Goal: Task Accomplishment & Management: Manage account settings

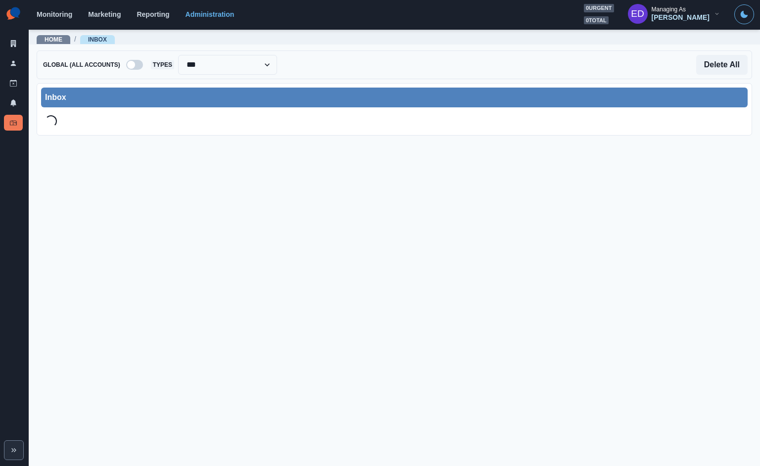
click at [158, 88] on div "Inbox" at bounding box center [394, 98] width 707 height 20
click at [179, 65] on div at bounding box center [206, 65] width 92 height 14
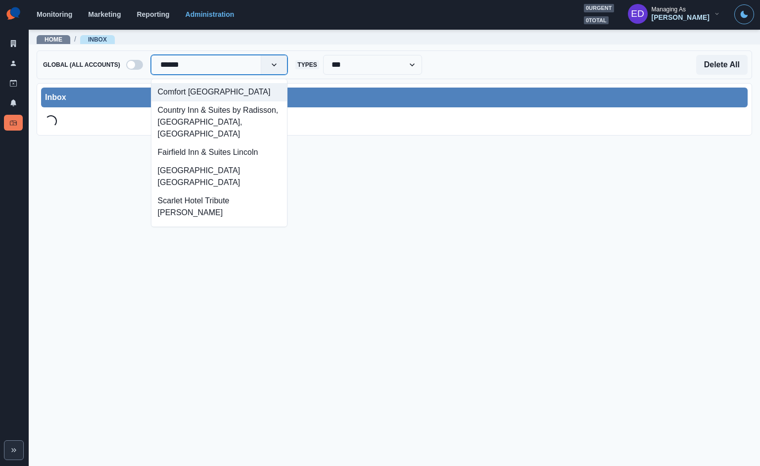
type input "*******"
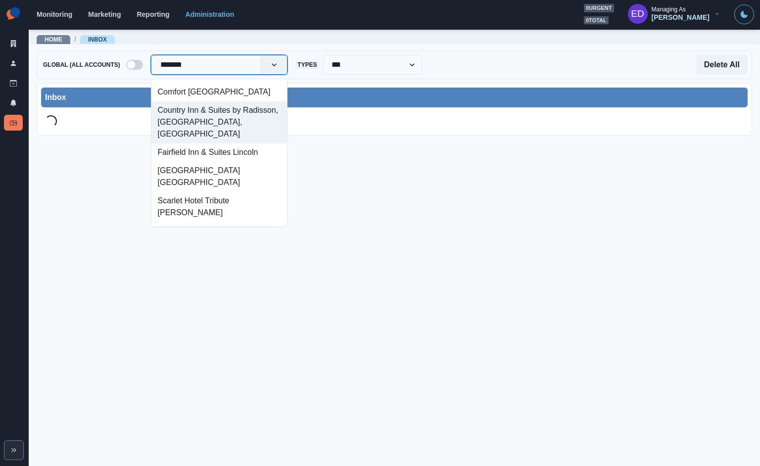
scroll to position [35, 0]
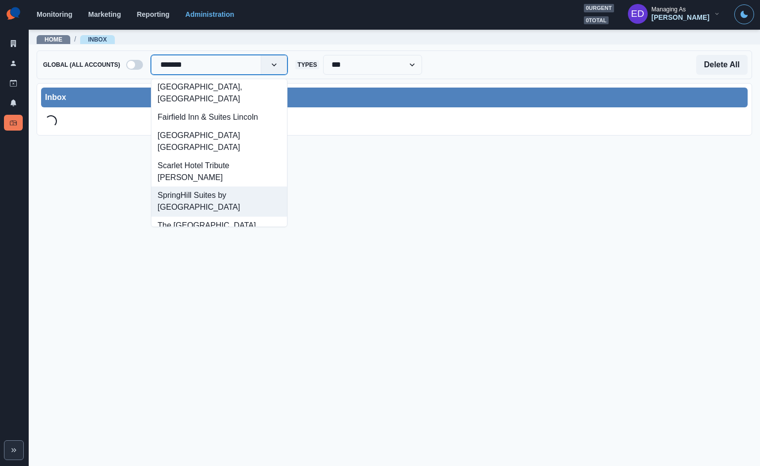
click at [208, 187] on div "SpringHill Suites by [GEOGRAPHIC_DATA]" at bounding box center [219, 202] width 136 height 30
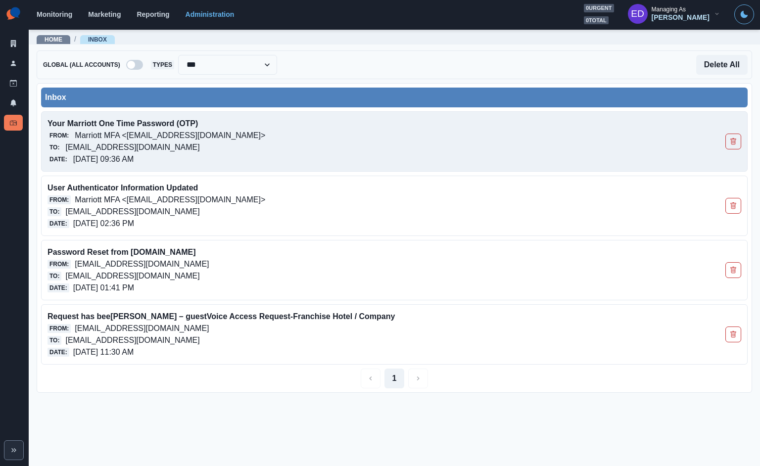
click at [301, 137] on div "From: Marriott MFA <noreply@trustedauth.com>" at bounding box center [325, 136] width 555 height 12
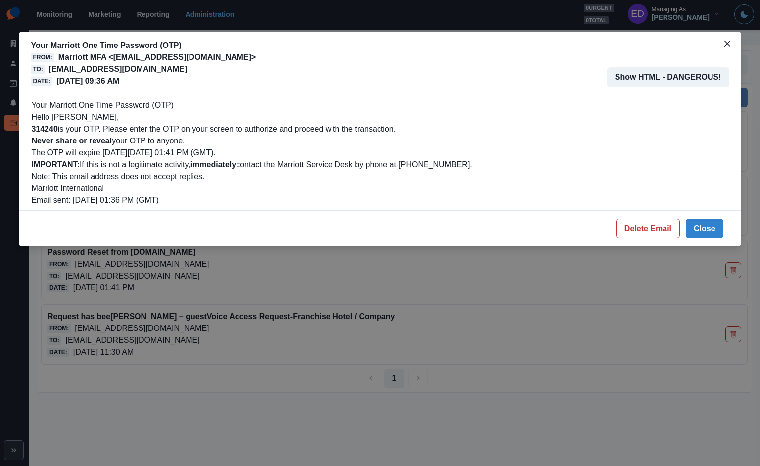
click at [49, 130] on b "314240" at bounding box center [44, 129] width 26 height 8
copy b "314240"
click at [654, 229] on button "Delete Email" at bounding box center [648, 229] width 64 height 20
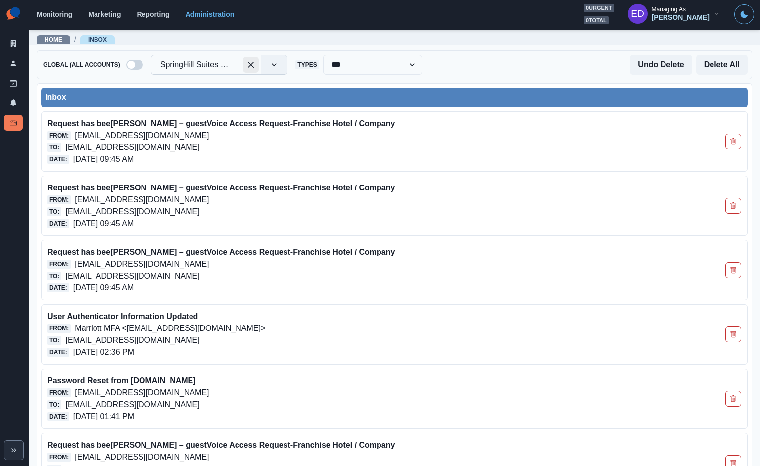
drag, startPoint x: 249, startPoint y: 67, endPoint x: 218, endPoint y: 69, distance: 31.7
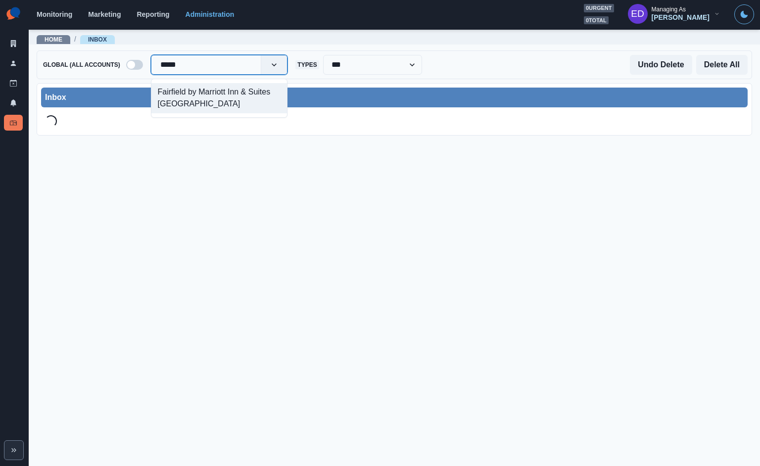
type input "******"
click at [221, 110] on div "Fairfield by Marriott Inn & Suites [GEOGRAPHIC_DATA]" at bounding box center [219, 98] width 136 height 30
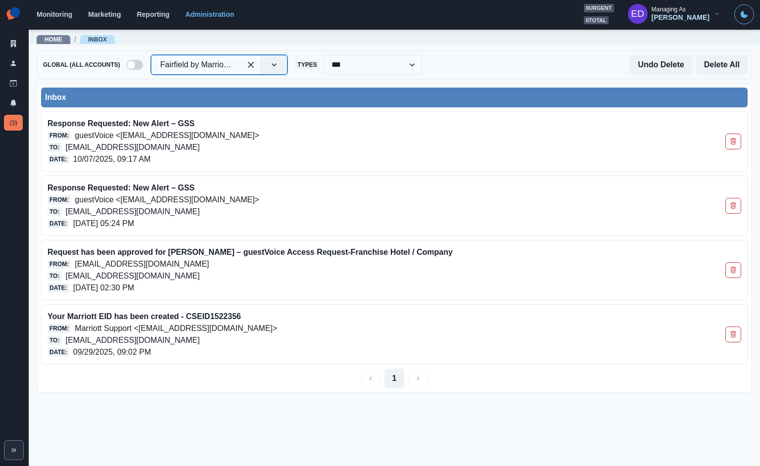
click at [212, 64] on div at bounding box center [196, 65] width 72 height 14
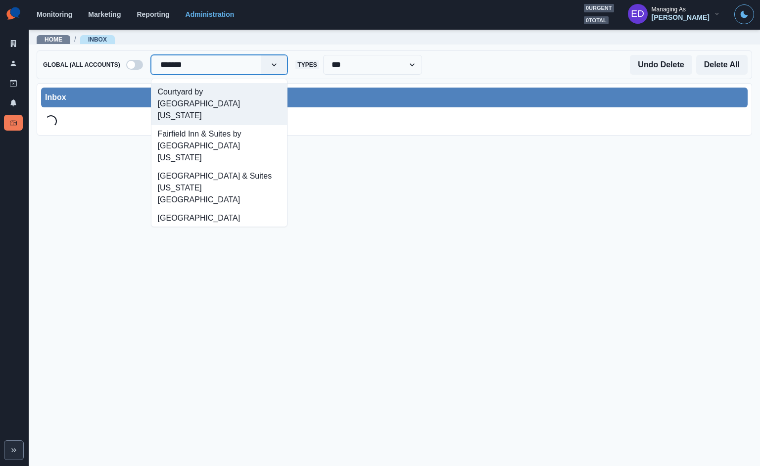
type input "********"
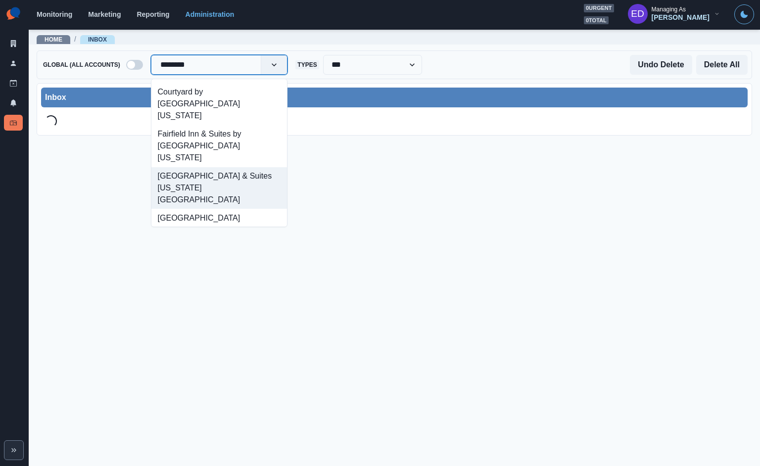
click at [224, 167] on div "[GEOGRAPHIC_DATA] & Suites [US_STATE][GEOGRAPHIC_DATA]" at bounding box center [219, 188] width 136 height 42
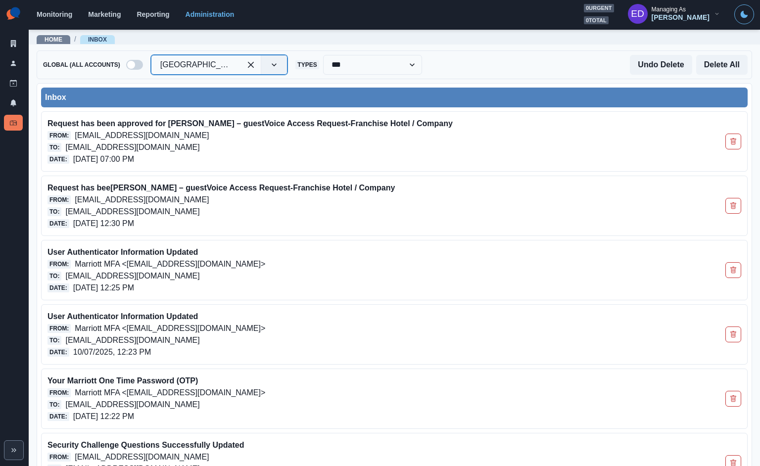
drag, startPoint x: 249, startPoint y: 66, endPoint x: 235, endPoint y: 69, distance: 14.8
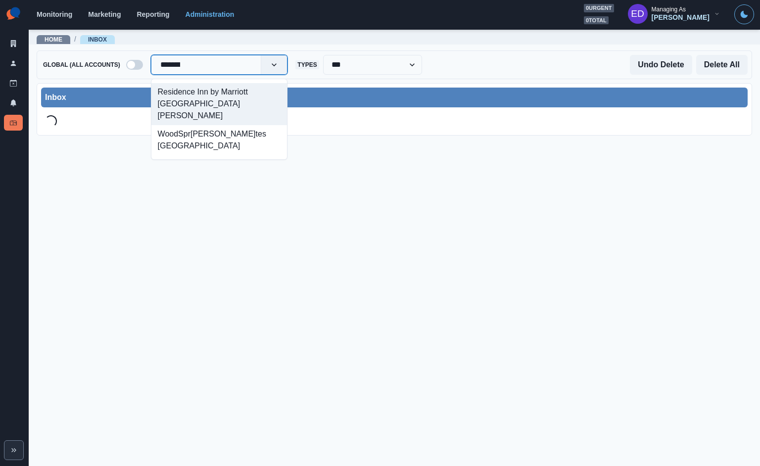
type input "********"
click at [206, 98] on div "Residence Inn by Marriott [GEOGRAPHIC_DATA][PERSON_NAME]" at bounding box center [219, 104] width 136 height 42
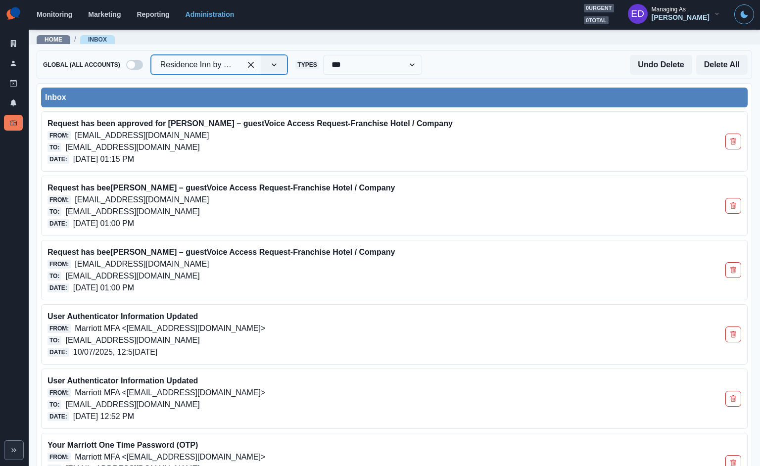
drag, startPoint x: 252, startPoint y: 66, endPoint x: 200, endPoint y: 71, distance: 51.7
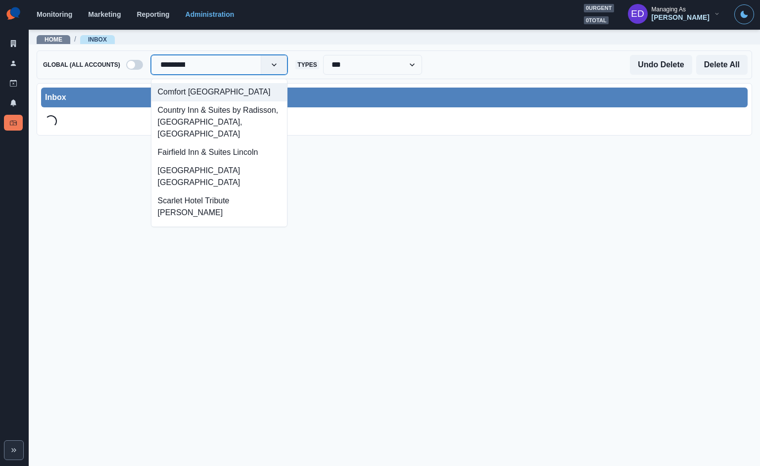
type input "**********"
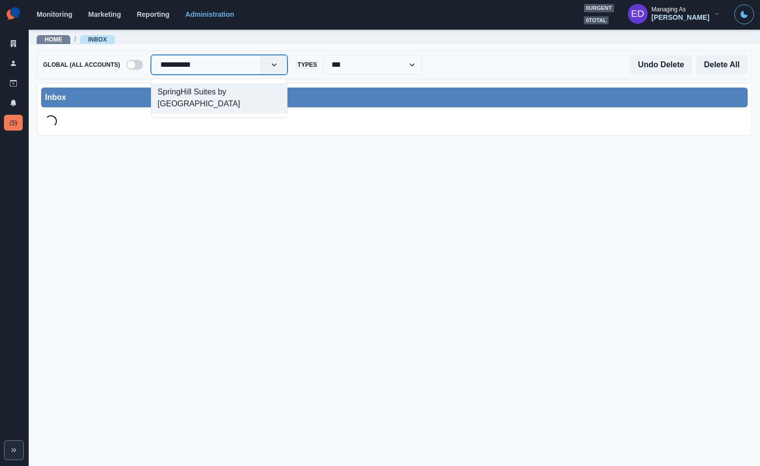
click at [193, 94] on div "SpringHill Suites by [GEOGRAPHIC_DATA]" at bounding box center [219, 98] width 136 height 30
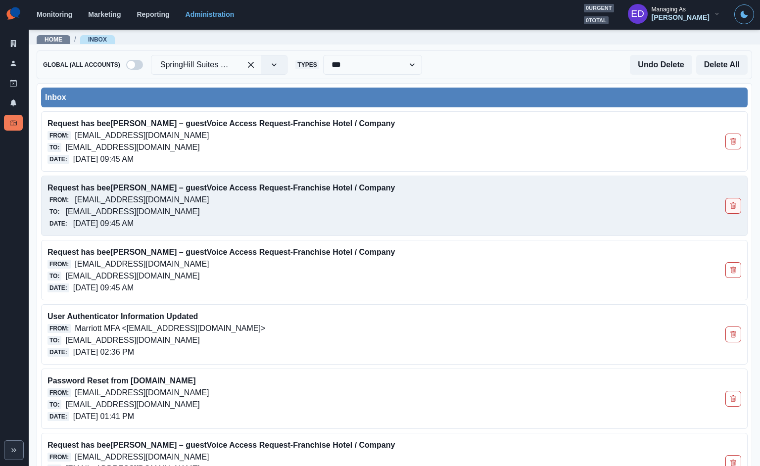
click at [730, 204] on button "Delete Email" at bounding box center [734, 206] width 16 height 16
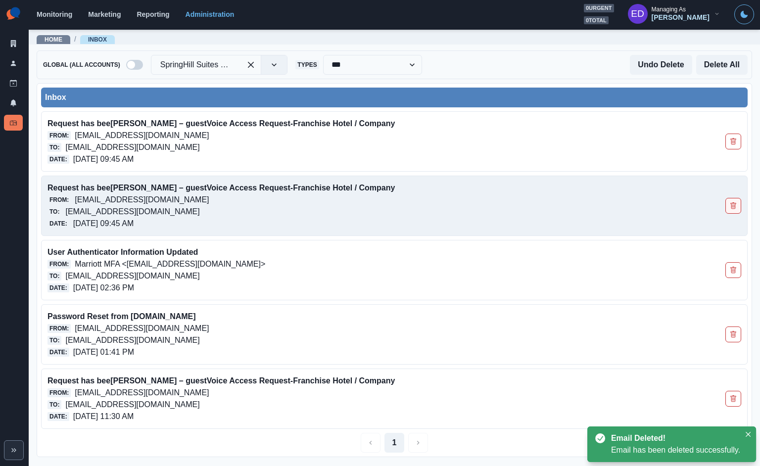
click at [729, 208] on button "Delete Email" at bounding box center [734, 206] width 16 height 16
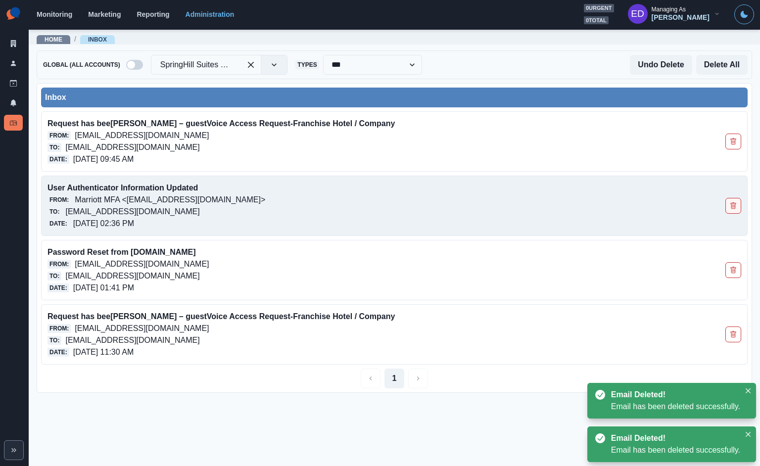
drag, startPoint x: 735, startPoint y: 208, endPoint x: 713, endPoint y: 199, distance: 23.5
click at [735, 208] on icon "Delete Email" at bounding box center [733, 205] width 5 height 6
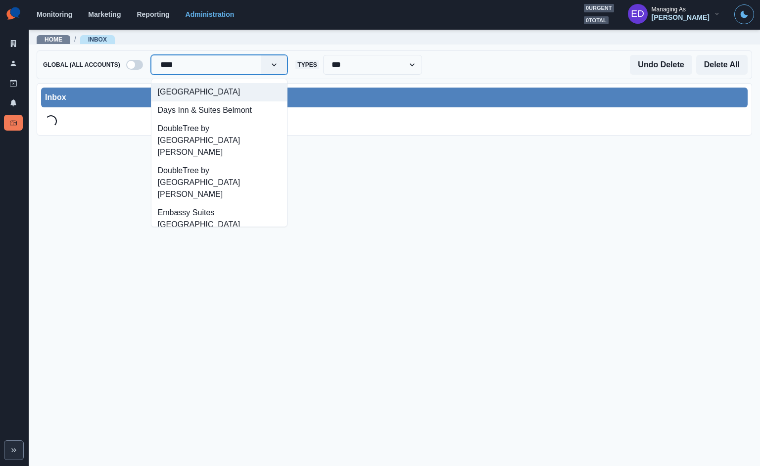
type input "*****"
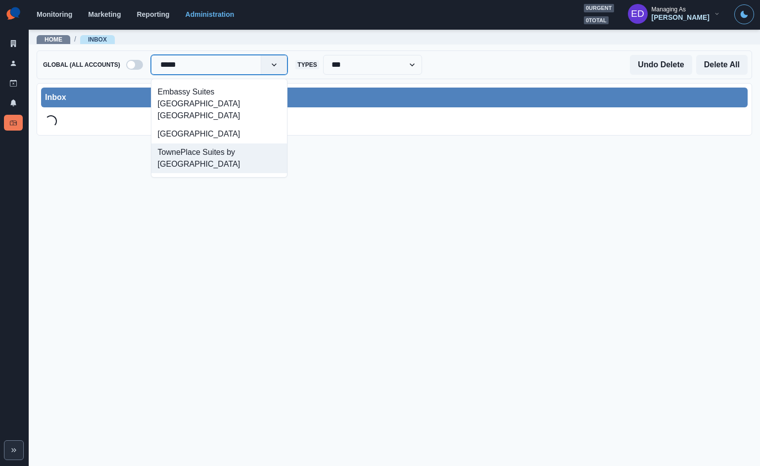
click at [195, 144] on div "TownePlace Suites by [GEOGRAPHIC_DATA]" at bounding box center [219, 159] width 136 height 30
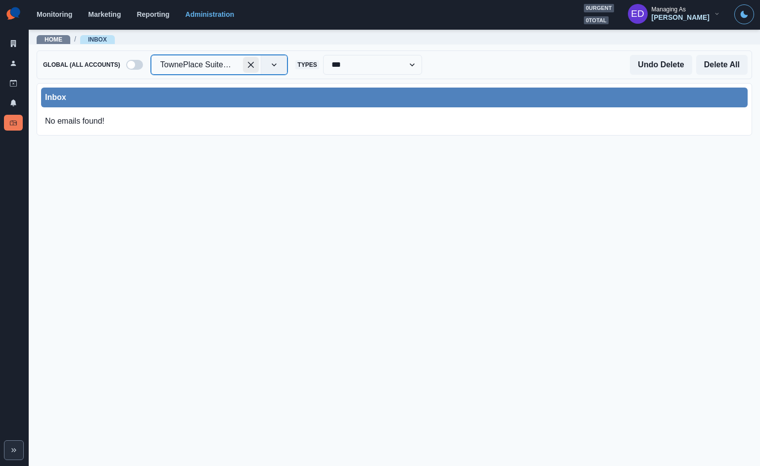
drag, startPoint x: 251, startPoint y: 64, endPoint x: 228, endPoint y: 74, distance: 25.3
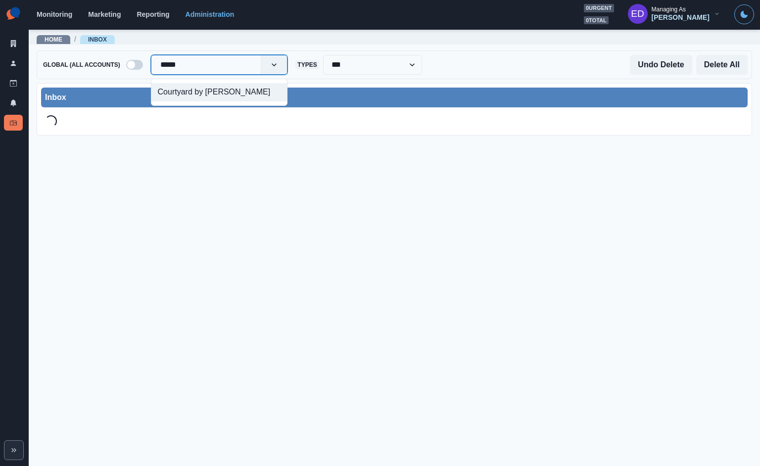
type input "******"
click at [202, 91] on div "Courtyard by [PERSON_NAME]" at bounding box center [219, 92] width 136 height 18
type input "******"
click at [204, 100] on div "Delta Hotels [GEOGRAPHIC_DATA]" at bounding box center [219, 98] width 136 height 30
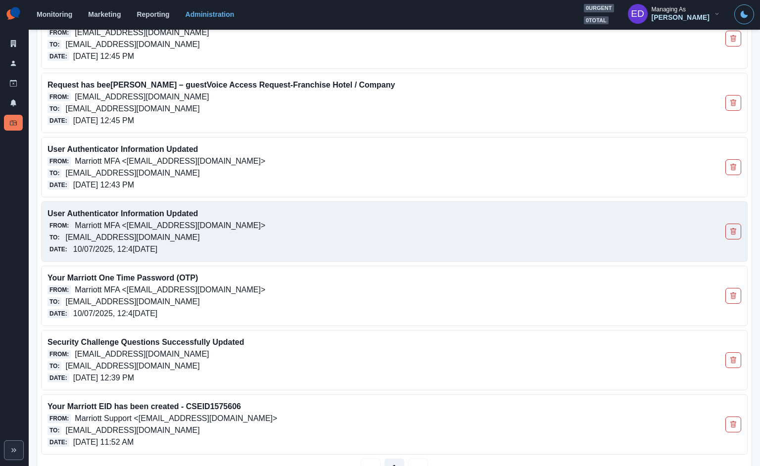
scroll to position [256, 0]
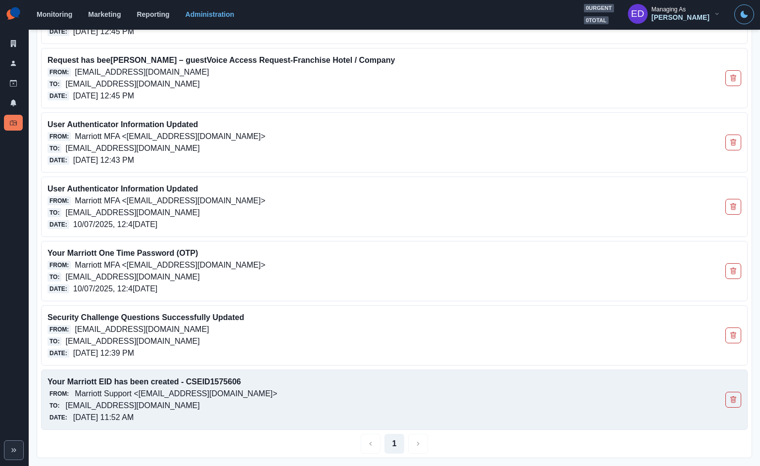
click at [385, 390] on div "From: Marriott Support <marriott@service-now.com>" at bounding box center [325, 394] width 555 height 12
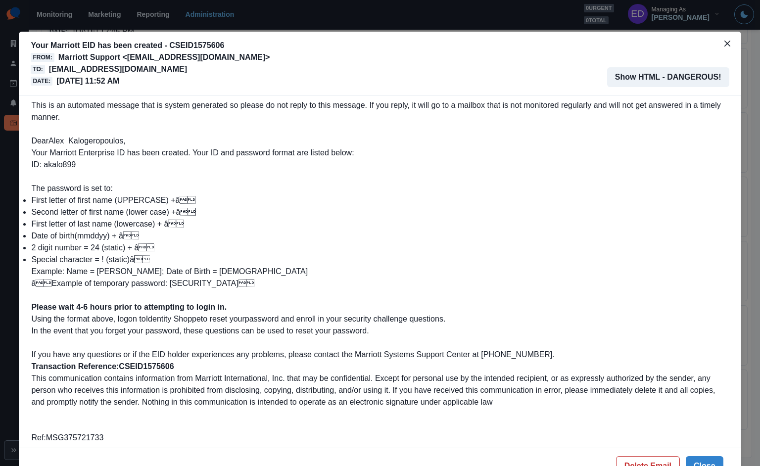
click at [59, 167] on span "Your Marriott Enterprise ID has been created. Your ID and password format are l…" at bounding box center [192, 158] width 323 height 20
drag, startPoint x: 606, startPoint y: 239, endPoint x: 619, endPoint y: 326, distance: 88.1
click at [606, 239] on li "Date of birth (mmddyy) + â" at bounding box center [379, 236] width 697 height 12
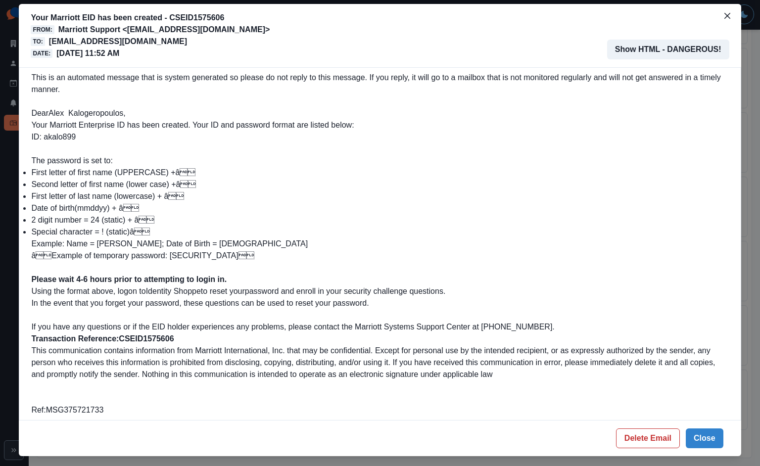
scroll to position [49, 0]
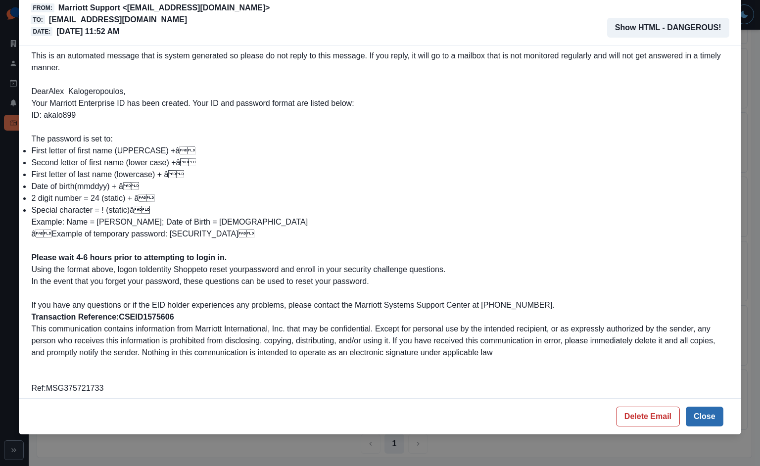
drag, startPoint x: 704, startPoint y: 418, endPoint x: 687, endPoint y: 408, distance: 20.2
click at [704, 418] on button "Close" at bounding box center [705, 417] width 38 height 20
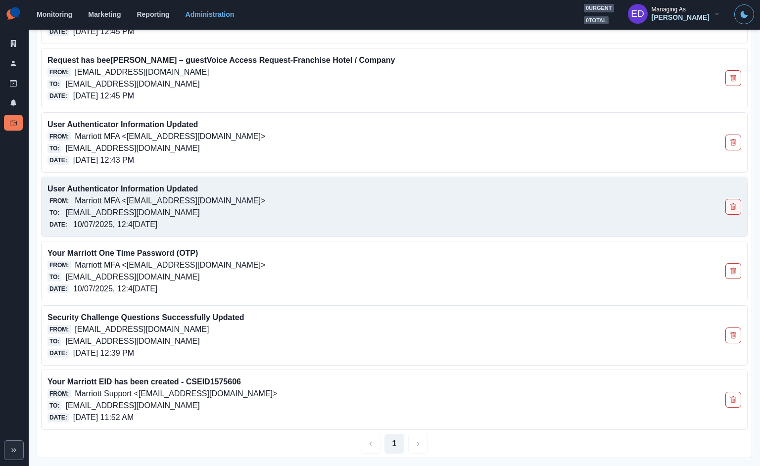
click at [731, 208] on button "Delete Email" at bounding box center [734, 207] width 16 height 16
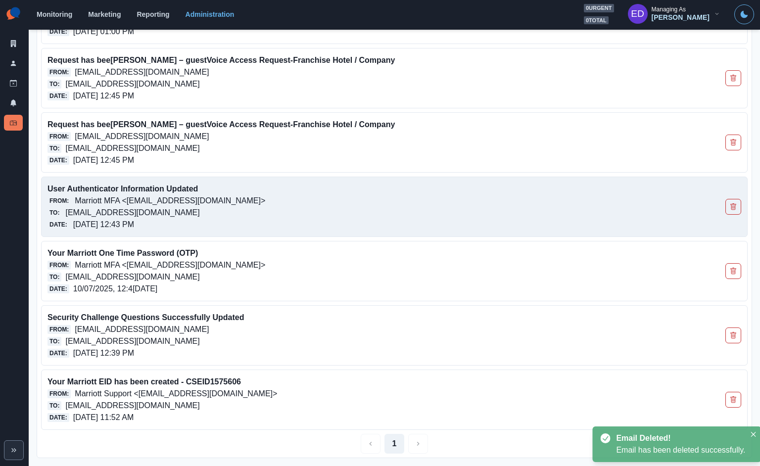
scroll to position [192, 0]
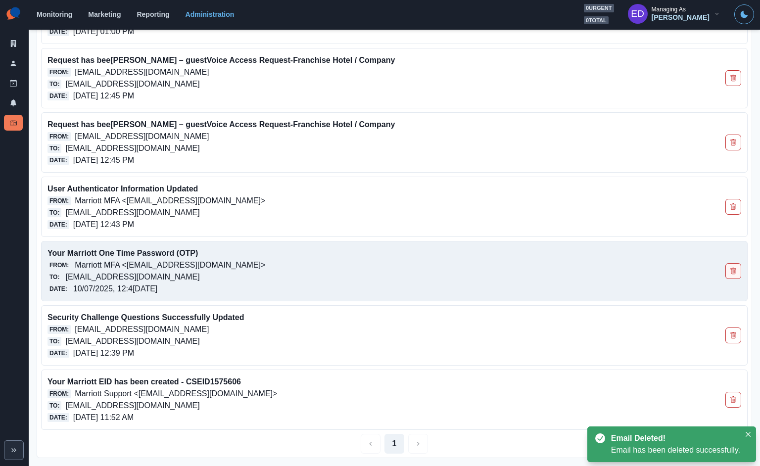
click at [730, 272] on icon "Delete Email" at bounding box center [733, 271] width 7 height 7
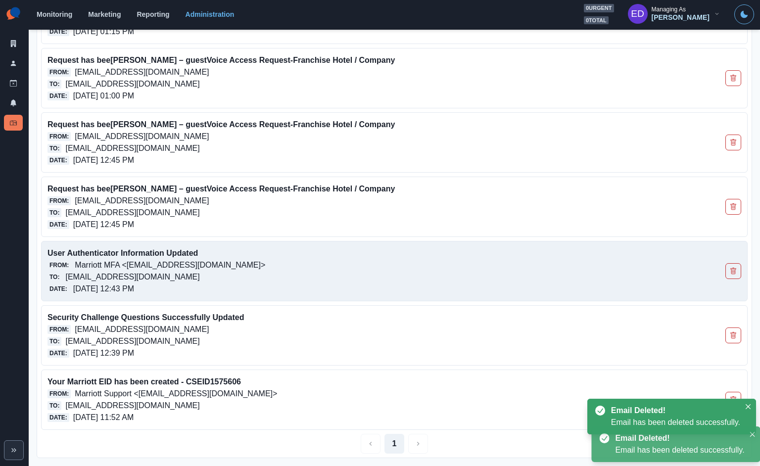
scroll to position [128, 0]
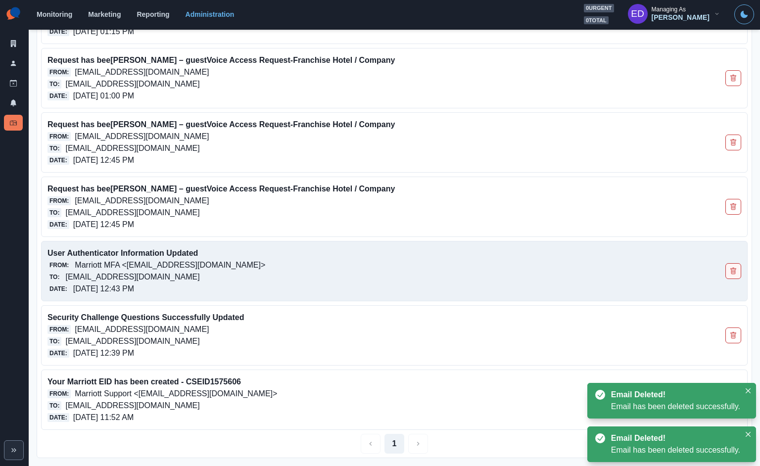
click at [727, 266] on button "Delete Email" at bounding box center [734, 271] width 16 height 16
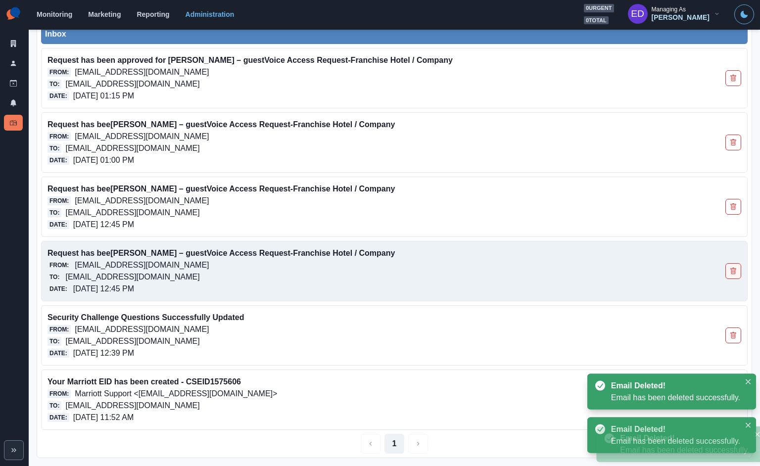
scroll to position [63, 0]
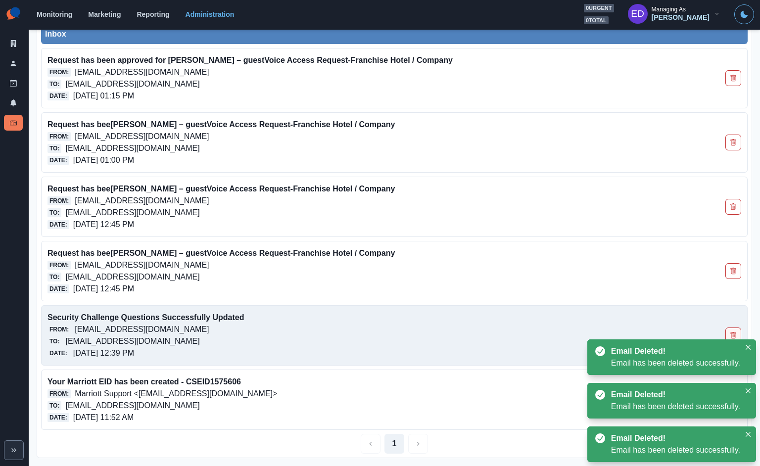
click at [729, 329] on button "Delete Email" at bounding box center [734, 336] width 16 height 16
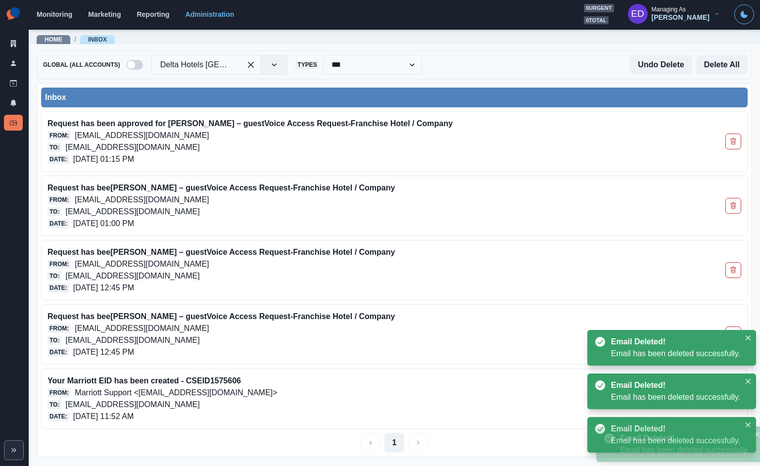
scroll to position [0, 0]
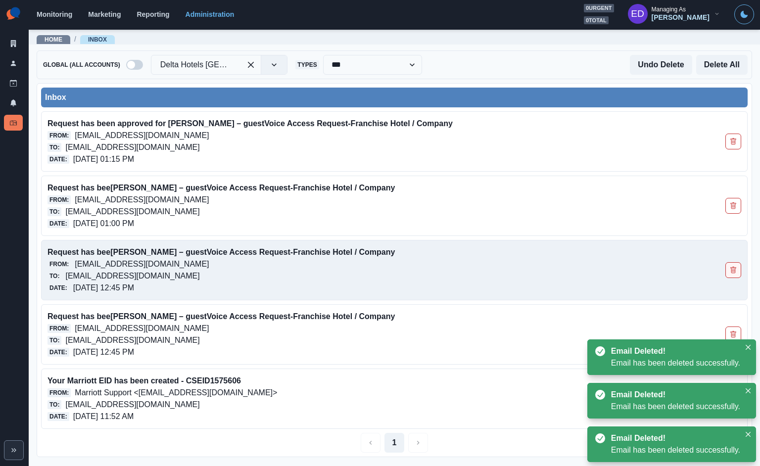
click at [736, 270] on icon "Delete Email" at bounding box center [733, 270] width 7 height 7
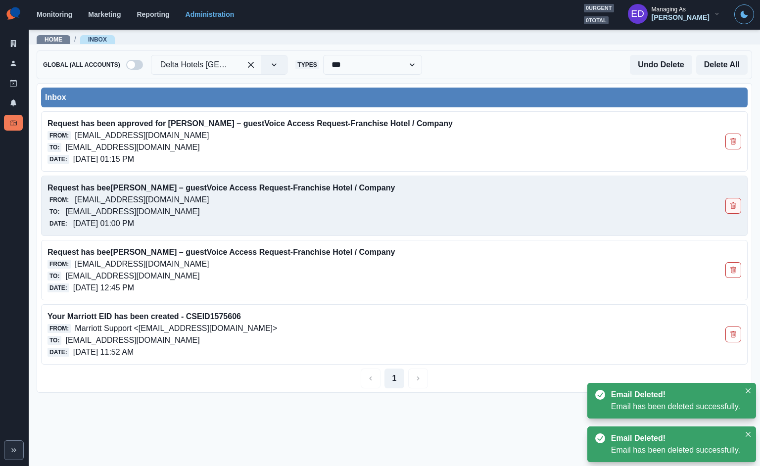
click at [736, 207] on icon "Delete Email" at bounding box center [733, 205] width 7 height 7
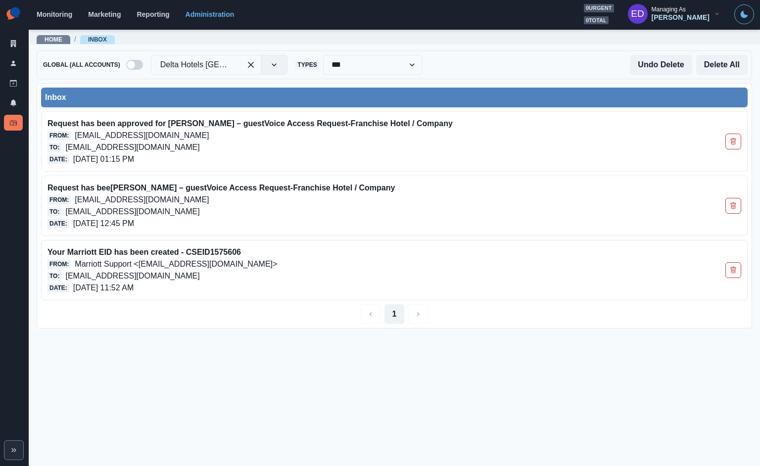
click at [207, 70] on div at bounding box center [196, 65] width 72 height 14
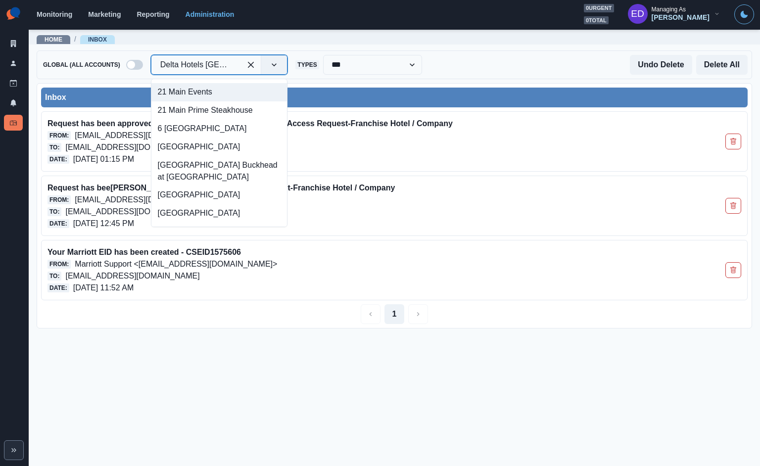
drag, startPoint x: 159, startPoint y: 44, endPoint x: 102, endPoint y: 32, distance: 58.1
click at [158, 44] on div "Home / Inbox" at bounding box center [395, 37] width 732 height 16
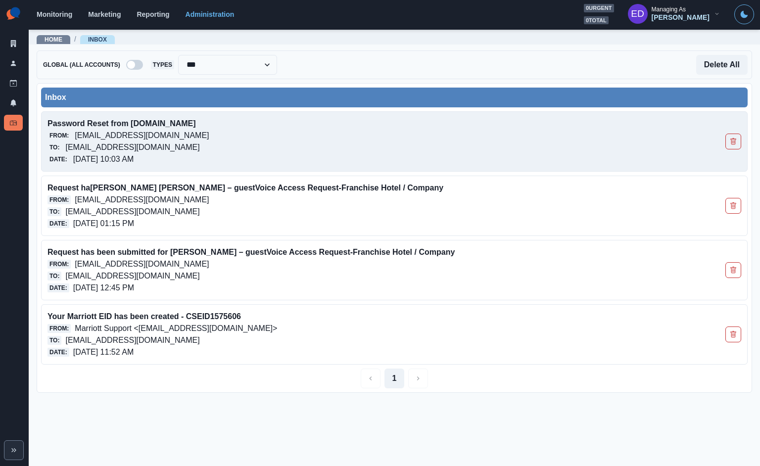
click at [432, 139] on div "From: [EMAIL_ADDRESS][DOMAIN_NAME]" at bounding box center [325, 136] width 555 height 12
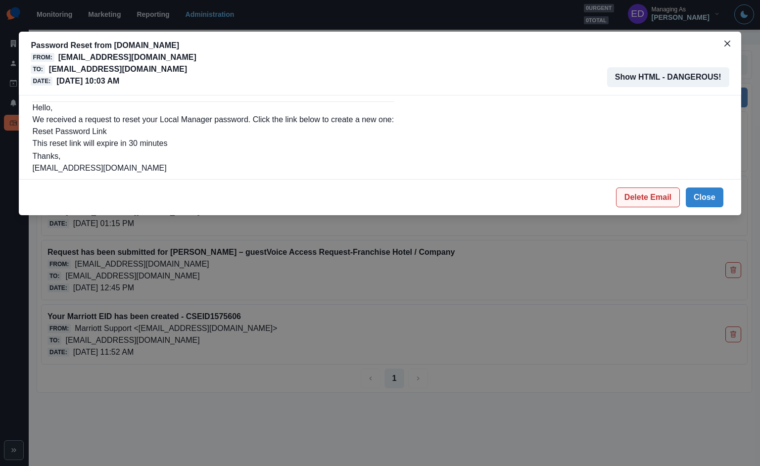
click at [700, 194] on button "Close" at bounding box center [705, 198] width 38 height 20
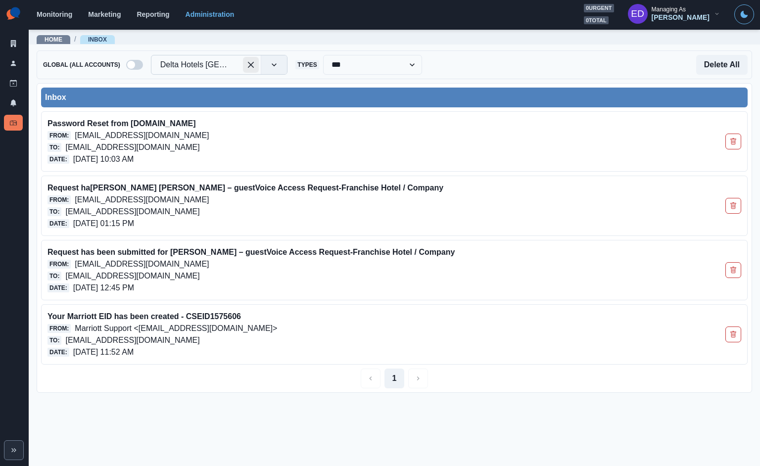
click at [224, 70] on div at bounding box center [196, 65] width 72 height 14
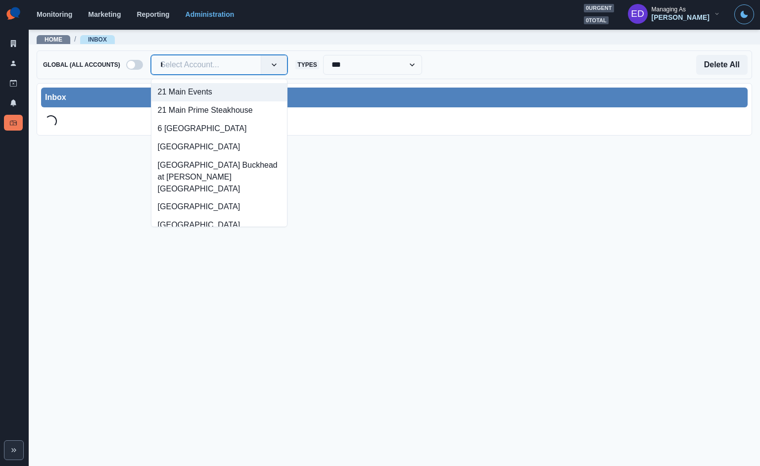
type input "***"
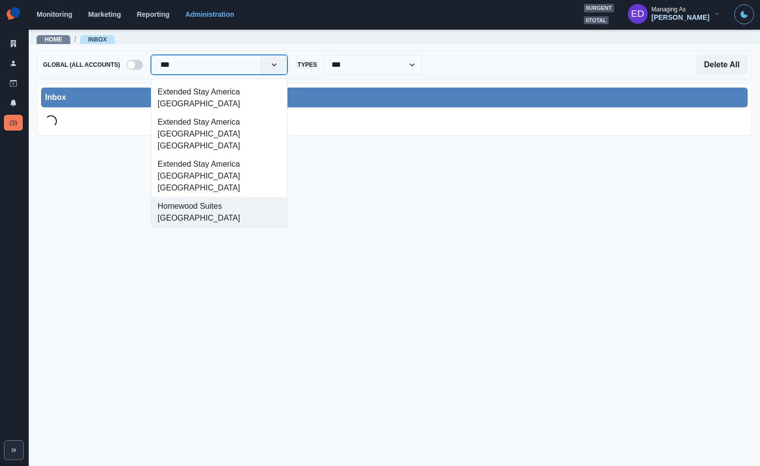
scroll to position [47, 0]
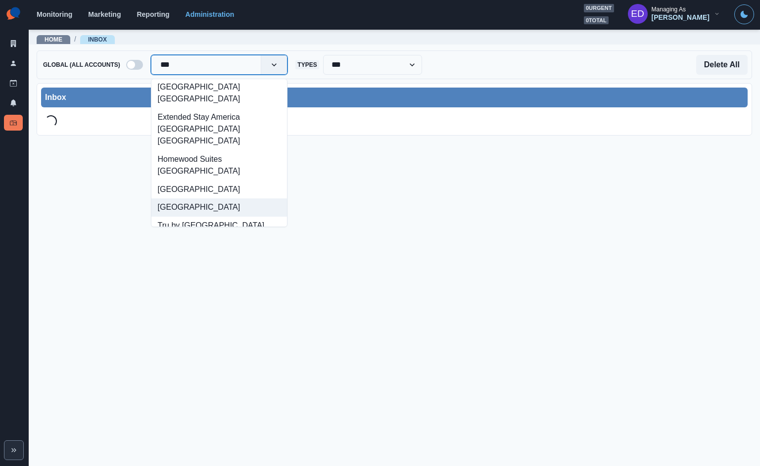
click at [213, 198] on div "[GEOGRAPHIC_DATA]" at bounding box center [219, 207] width 136 height 18
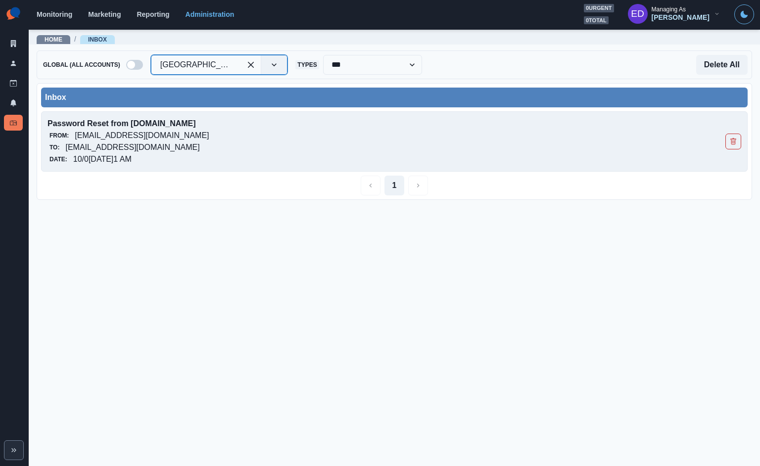
click at [199, 144] on p "[EMAIL_ADDRESS][DOMAIN_NAME]" at bounding box center [132, 148] width 134 height 12
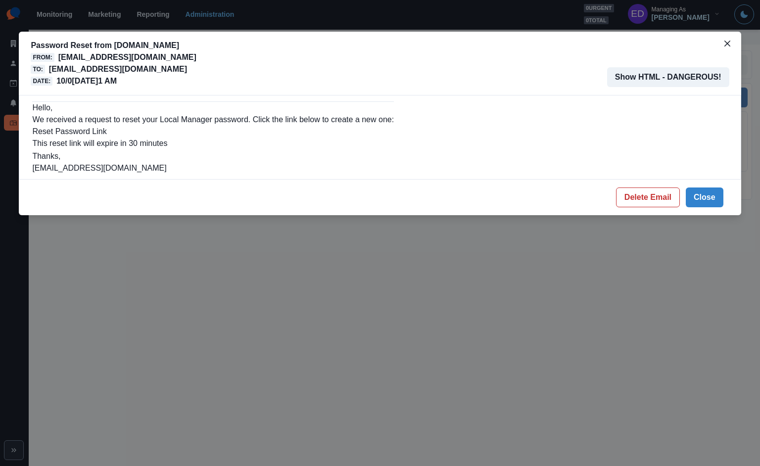
drag, startPoint x: 72, startPoint y: 133, endPoint x: 77, endPoint y: 132, distance: 5.0
drag, startPoint x: 700, startPoint y: 195, endPoint x: 694, endPoint y: 193, distance: 6.1
click at [699, 194] on button "Close" at bounding box center [705, 198] width 38 height 20
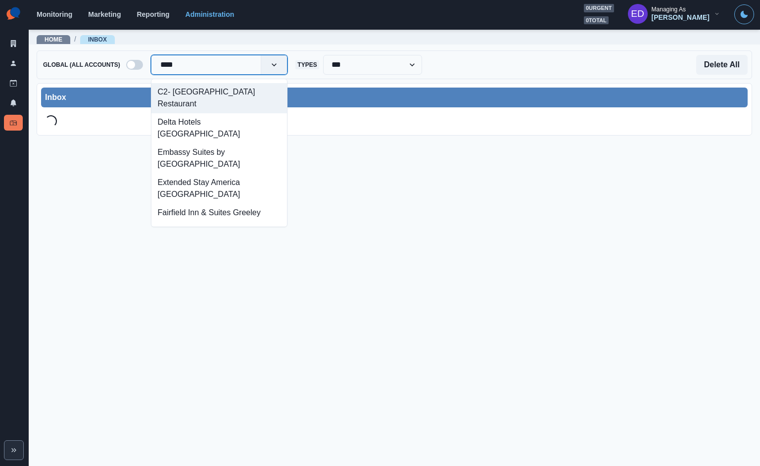
type input "*****"
click at [217, 87] on div "Delta Hotels [GEOGRAPHIC_DATA]" at bounding box center [219, 98] width 136 height 30
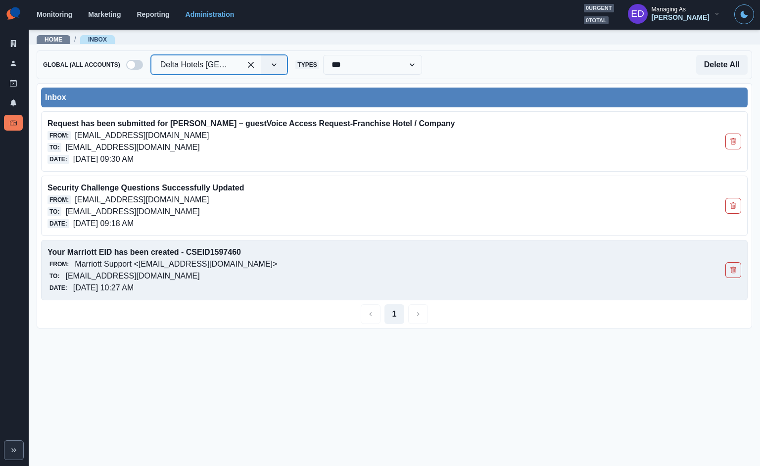
click at [222, 262] on p "Marriott Support <[EMAIL_ADDRESS][DOMAIN_NAME]>" at bounding box center [176, 264] width 202 height 12
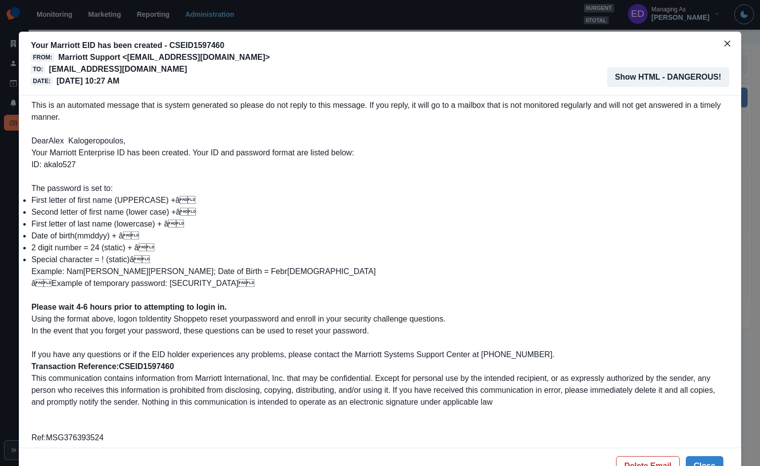
click at [502, 153] on p "Your Marriott Enterprise ID has been created. Your ID and password format are l…" at bounding box center [379, 159] width 697 height 24
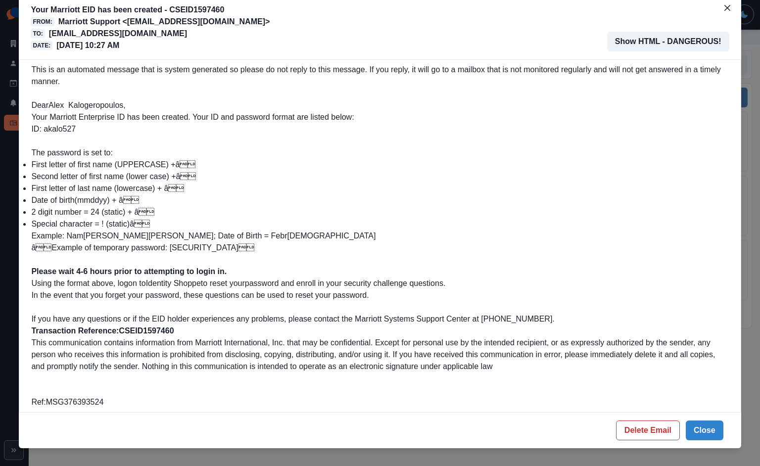
scroll to position [49, 0]
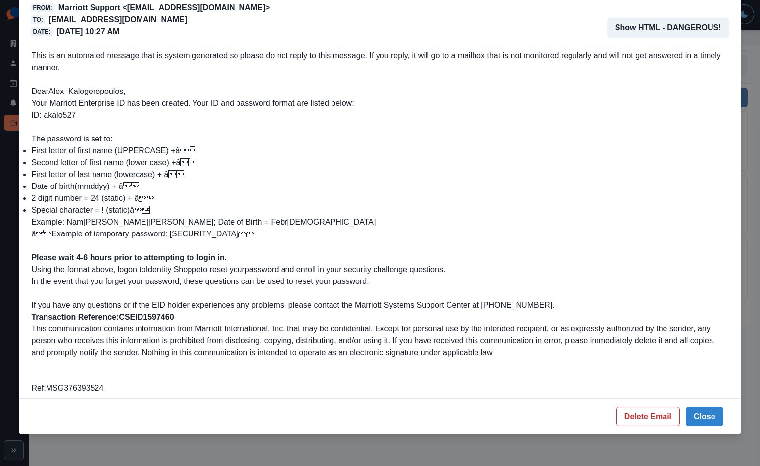
drag, startPoint x: 690, startPoint y: 412, endPoint x: 689, endPoint y: 386, distance: 26.3
click at [690, 412] on button "Close" at bounding box center [705, 417] width 38 height 20
